Goal: Register for event/course

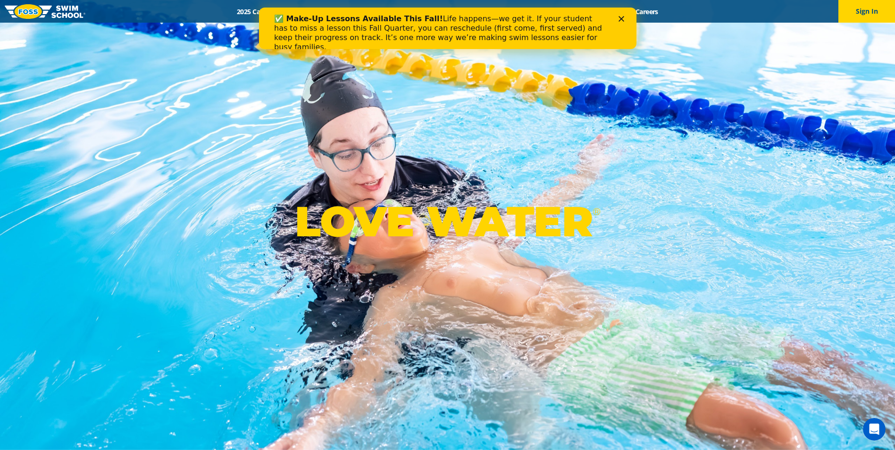
click at [626, 20] on div "Close" at bounding box center [622, 19] width 9 height 6
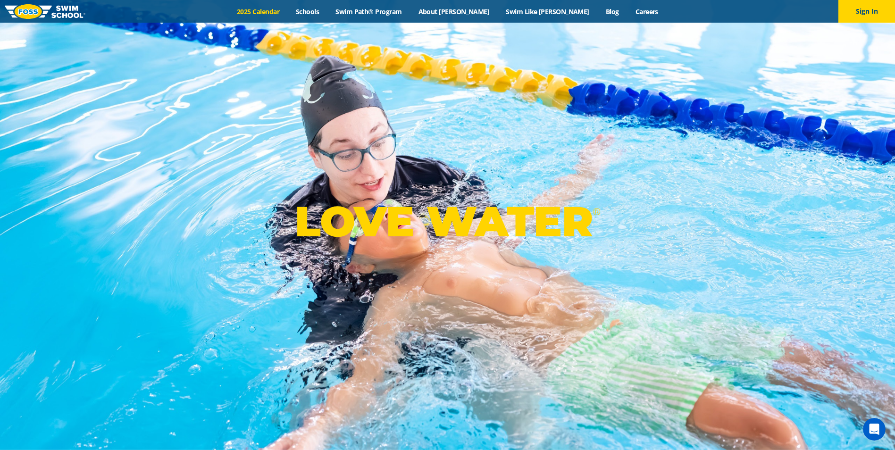
click at [288, 9] on link "2025 Calendar" at bounding box center [258, 11] width 59 height 9
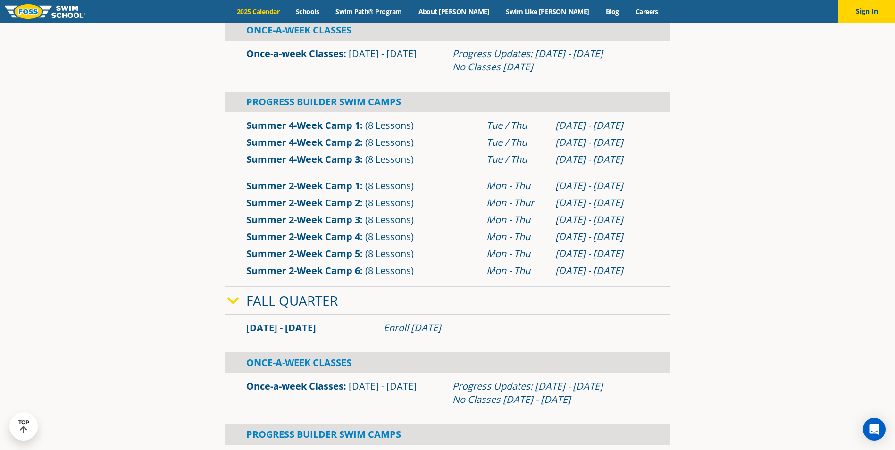
scroll to position [422, 0]
click at [283, 298] on link "Fall Quarter" at bounding box center [292, 300] width 92 height 18
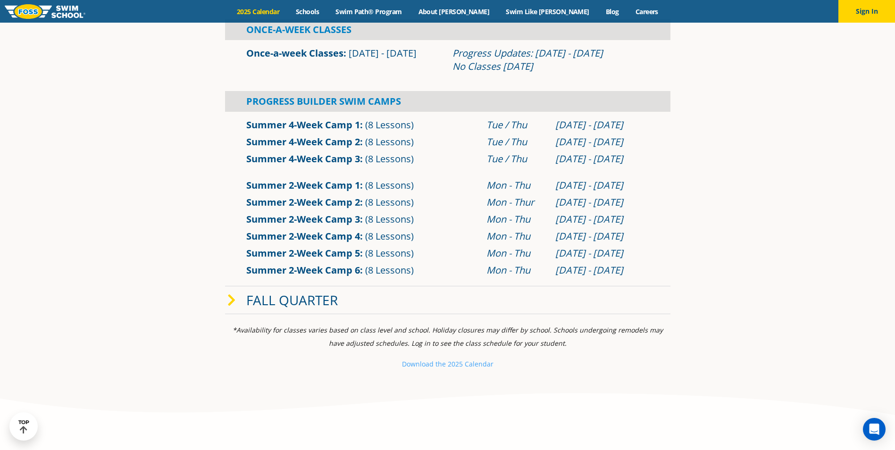
click at [283, 298] on link "Fall Quarter" at bounding box center [292, 300] width 92 height 18
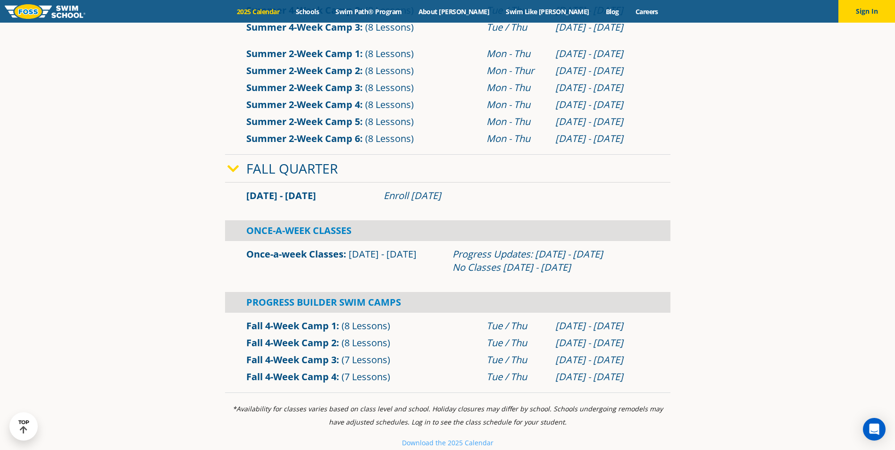
scroll to position [554, 0]
click at [298, 327] on link "Fall 4-Week Camp 1" at bounding box center [291, 325] width 90 height 13
